Goal: Check status

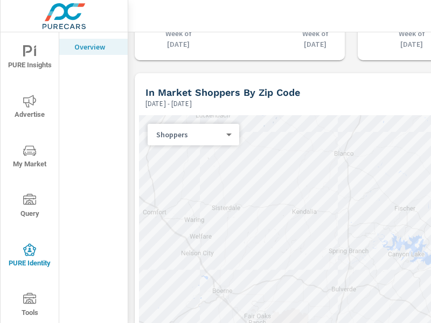
scroll to position [1281, 0]
